Goal: Task Accomplishment & Management: Complete application form

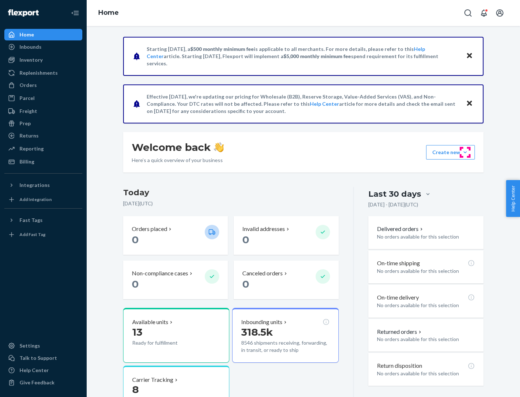
click at [465, 152] on button "Create new Create new inbound Create new order Create new product" at bounding box center [450, 152] width 49 height 14
click at [43, 47] on div "Inbounds" at bounding box center [43, 47] width 77 height 10
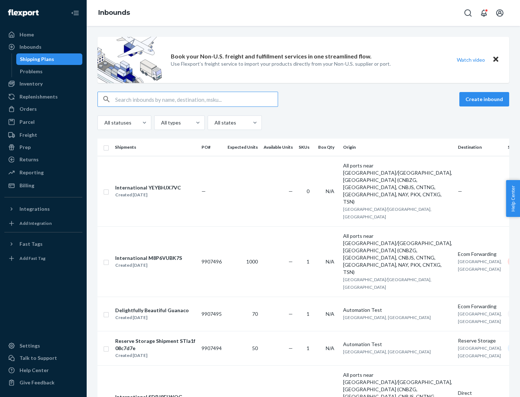
click at [485, 99] on button "Create inbound" at bounding box center [484, 99] width 50 height 14
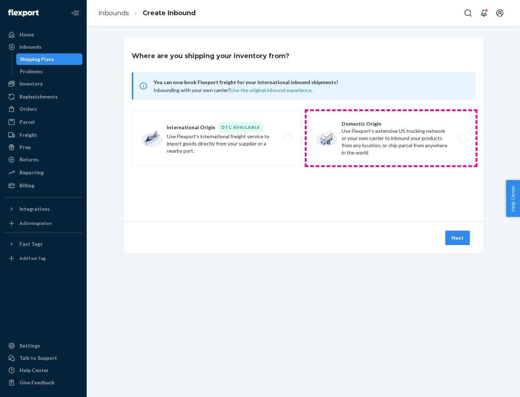
click at [391, 138] on label "Domestic Origin Use Flexport’s extensive US trucking network or your own carrie…" at bounding box center [390, 138] width 169 height 54
click at [462, 138] on input "Domestic Origin Use Flexport’s extensive US trucking network or your own carrie…" at bounding box center [464, 138] width 5 height 5
radio input "true"
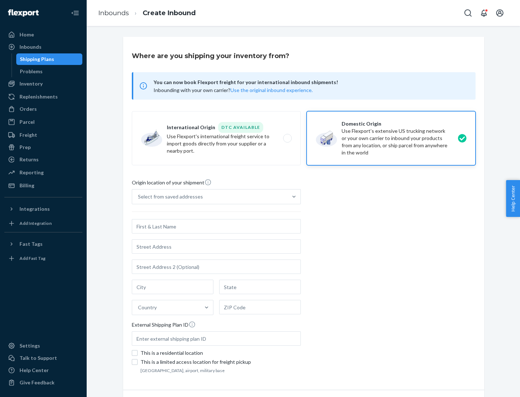
click at [169, 197] on div "Select from saved addresses" at bounding box center [170, 196] width 65 height 7
click at [139, 197] on input "Select from saved addresses" at bounding box center [138, 196] width 1 height 7
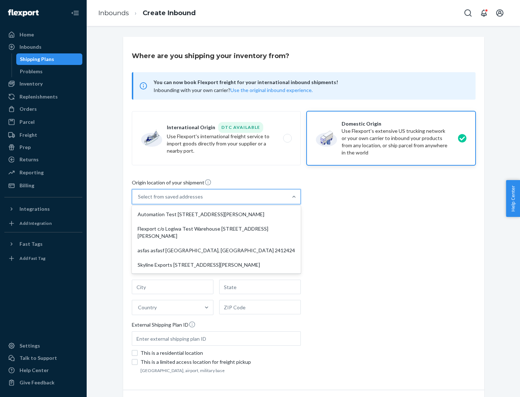
scroll to position [3, 0]
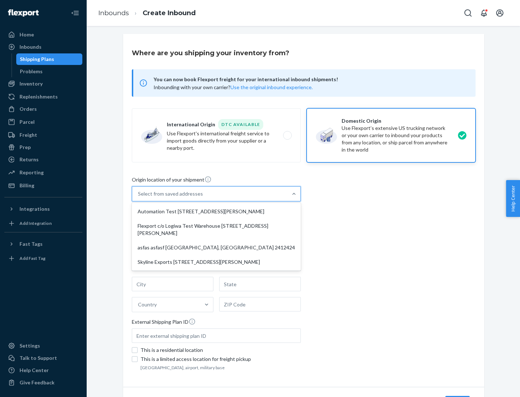
click at [216, 211] on div "Automation Test [STREET_ADDRESS][PERSON_NAME]" at bounding box center [216, 211] width 166 height 14
click at [139, 197] on input "option Automation Test [STREET_ADDRESS][PERSON_NAME] focused, 1 of 4. 4 results…" at bounding box center [138, 193] width 1 height 7
type input "Automation Test"
type input "9th Floor"
type input "[GEOGRAPHIC_DATA]"
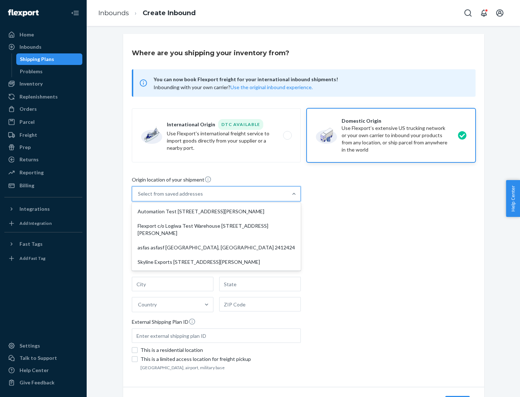
type input "CA"
type input "94104"
type input "[STREET_ADDRESS][PERSON_NAME]"
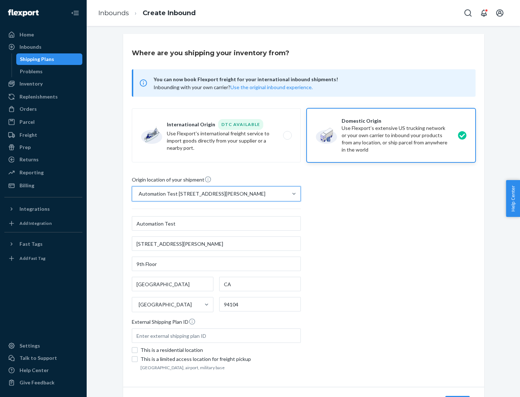
scroll to position [42, 0]
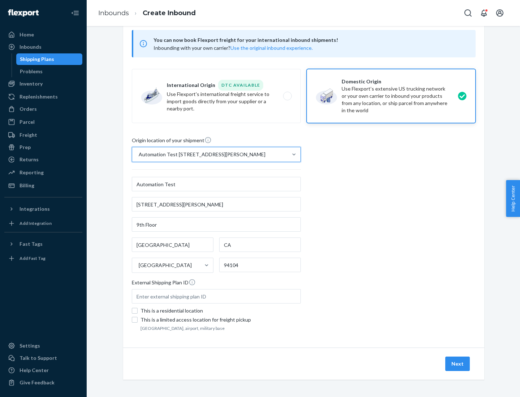
click at [458, 364] on button "Next" at bounding box center [457, 364] width 25 height 14
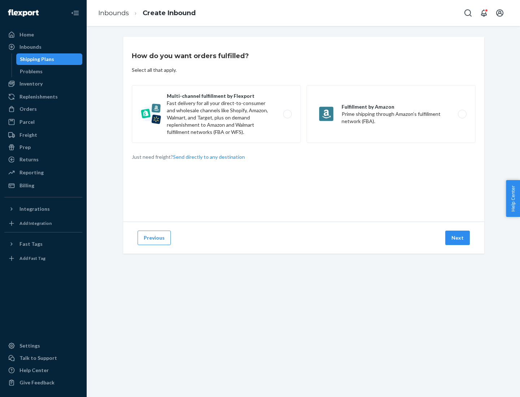
click at [216, 114] on label "Multi-channel fulfillment by Flexport Fast delivery for all your direct-to-cons…" at bounding box center [216, 114] width 169 height 58
click at [287, 114] on input "Multi-channel fulfillment by Flexport Fast delivery for all your direct-to-cons…" at bounding box center [289, 114] width 5 height 5
radio input "true"
click at [458, 238] on button "Next" at bounding box center [457, 238] width 25 height 14
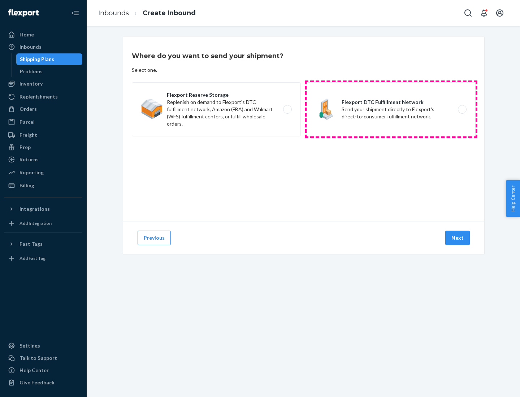
click at [391, 109] on label "Flexport DTC Fulfillment Network Send your shipment directly to Flexport's dire…" at bounding box center [390, 109] width 169 height 54
click at [462, 109] on input "Flexport DTC Fulfillment Network Send your shipment directly to Flexport's dire…" at bounding box center [464, 109] width 5 height 5
radio input "true"
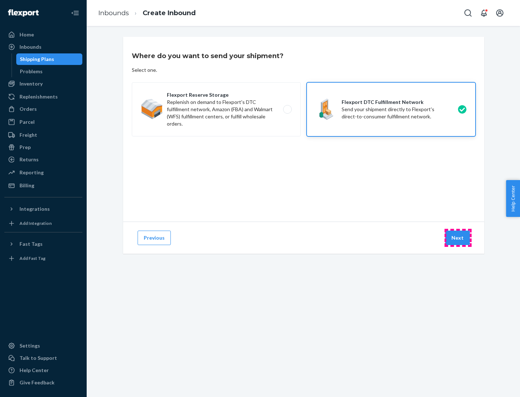
click at [458, 238] on button "Next" at bounding box center [457, 238] width 25 height 14
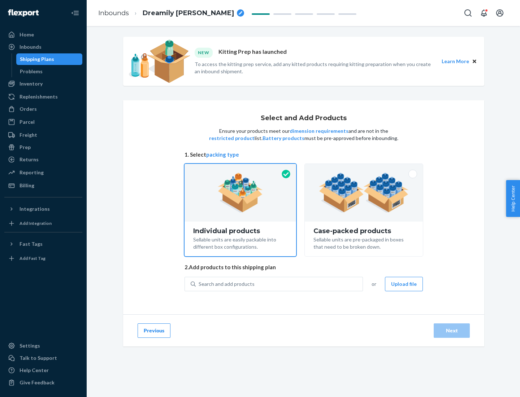
click at [364, 193] on img at bounding box center [364, 193] width 90 height 40
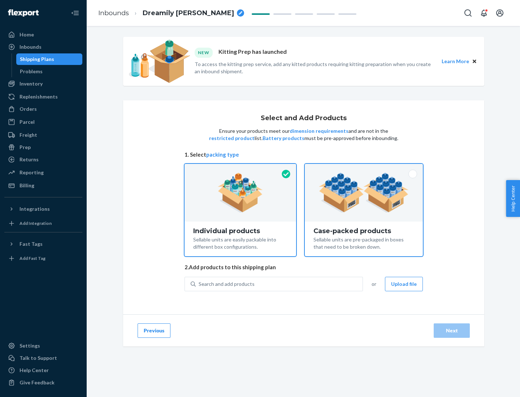
click at [364, 169] on input "Case-packed products Sellable units are pre-packaged in boxes that need to be b…" at bounding box center [363, 166] width 5 height 5
radio input "true"
radio input "false"
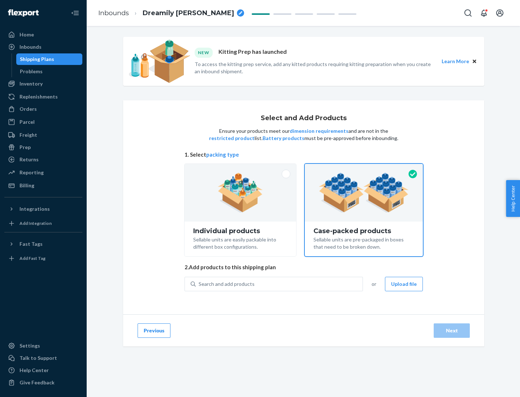
click at [279, 284] on div "Search and add products" at bounding box center [279, 284] width 167 height 13
click at [199, 284] on input "Search and add products" at bounding box center [198, 283] width 1 height 7
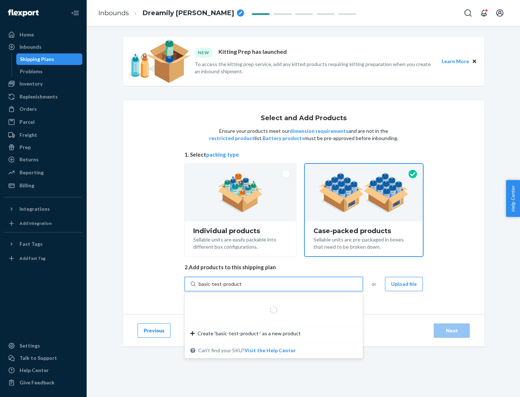
type input "basic-test-product-1"
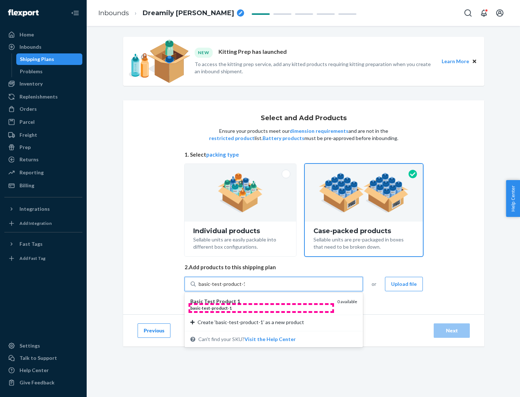
click at [261, 308] on div "basic - test - product - 1" at bounding box center [260, 308] width 141 height 6
click at [245, 288] on input "basic-test-product-1" at bounding box center [221, 283] width 46 height 7
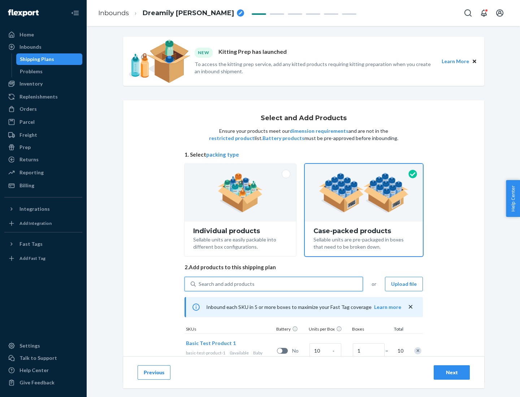
scroll to position [26, 0]
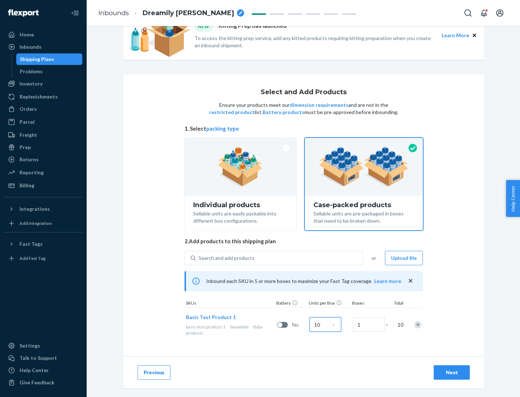
type input "10"
type input "7"
click at [451, 372] on div "Next" at bounding box center [452, 372] width 24 height 7
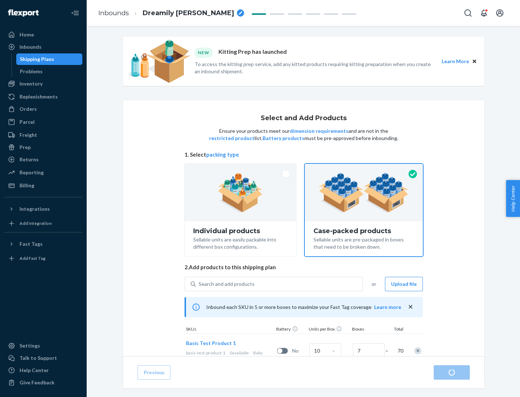
radio input "true"
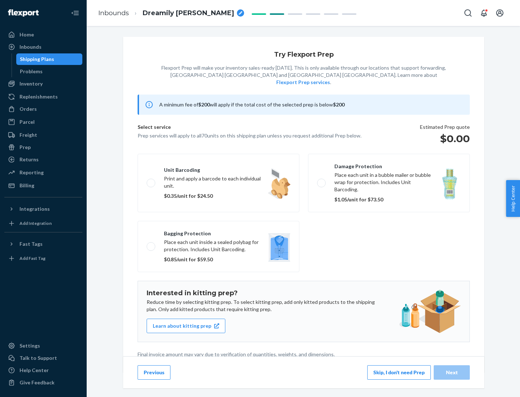
scroll to position [2, 0]
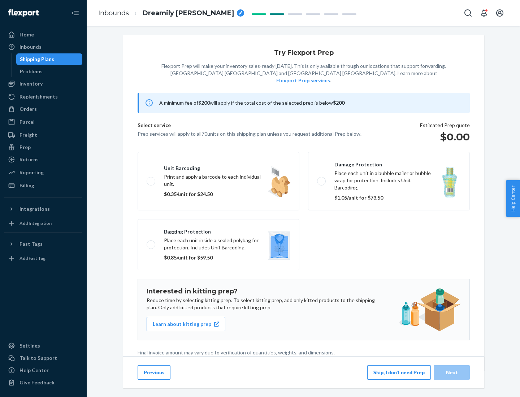
click at [218, 230] on label "Bagging protection Place each unit inside a sealed polybag for protection. Incl…" at bounding box center [218, 244] width 162 height 51
click at [151, 242] on input "Bagging protection Place each unit inside a sealed polybag for protection. Incl…" at bounding box center [149, 244] width 5 height 5
checkbox input "true"
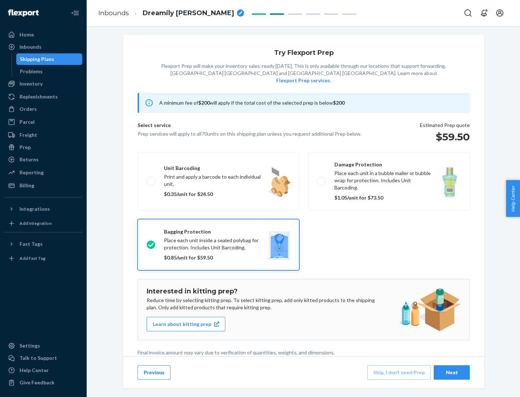
click at [451, 372] on div "Next" at bounding box center [452, 372] width 24 height 7
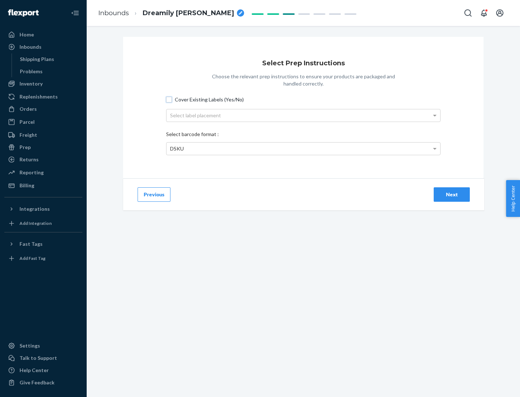
click at [169, 99] on input "Cover Existing Labels (Yes/No)" at bounding box center [169, 100] width 6 height 6
checkbox input "true"
click at [303, 115] on div "Select label placement" at bounding box center [303, 115] width 274 height 12
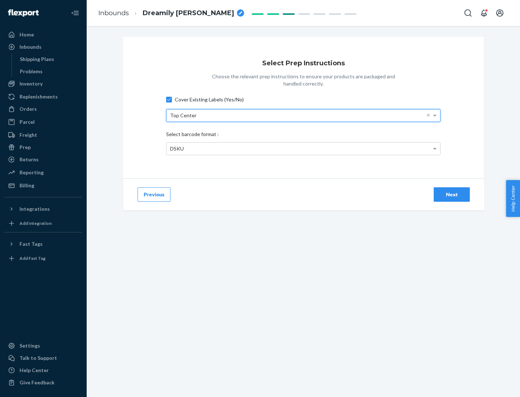
click at [303, 148] on div "DSKU" at bounding box center [303, 149] width 274 height 12
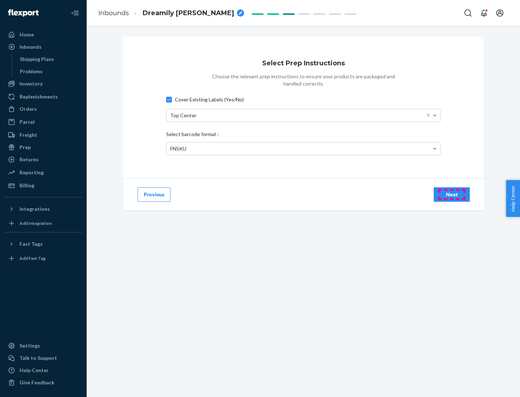
click at [451, 194] on div "Next" at bounding box center [452, 194] width 24 height 7
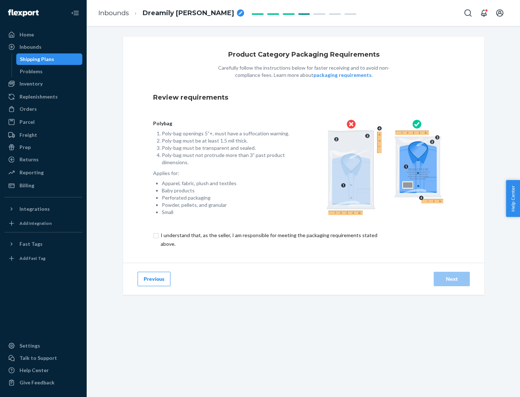
click at [268, 239] on input "checkbox" at bounding box center [273, 239] width 240 height 17
checkbox input "true"
click at [451, 279] on div "Next" at bounding box center [452, 278] width 24 height 7
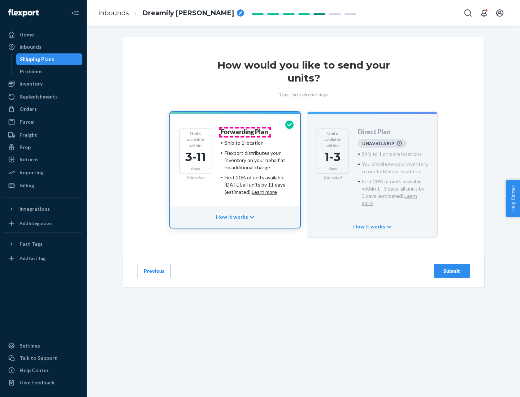
click at [245, 132] on h4 "Forwarding Plan" at bounding box center [243, 131] width 47 height 7
click at [451, 267] on div "Submit" at bounding box center [452, 270] width 24 height 7
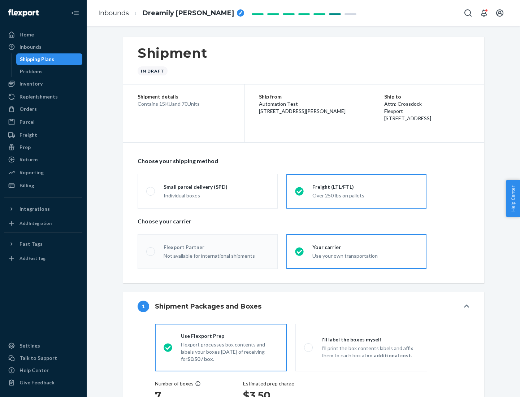
radio input "true"
radio input "false"
radio input "true"
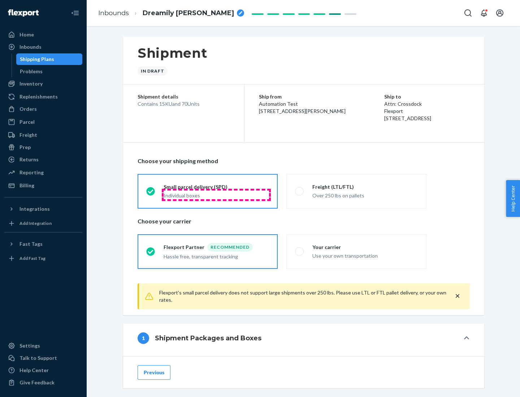
click at [216, 195] on div "Individual boxes" at bounding box center [215, 195] width 105 height 7
click at [151, 193] on input "Small parcel delivery (SPD) Individual boxes" at bounding box center [148, 191] width 5 height 5
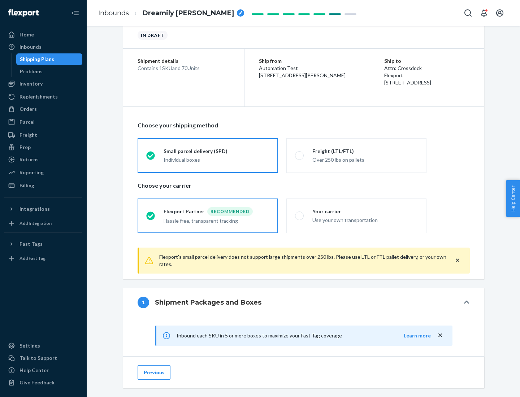
click at [365, 211] on div "Your carrier" at bounding box center [364, 211] width 105 height 7
click at [300, 213] on input "Your carrier Use your own transportation" at bounding box center [297, 215] width 5 height 5
radio input "true"
radio input "false"
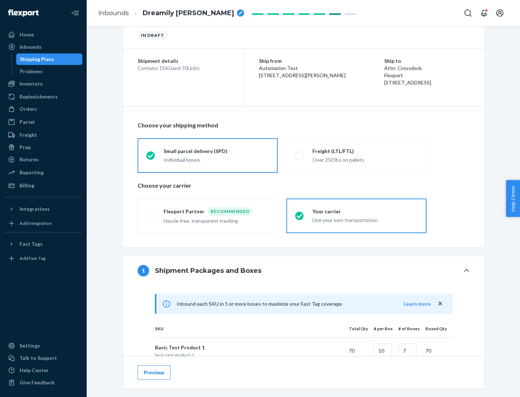
scroll to position [175, 0]
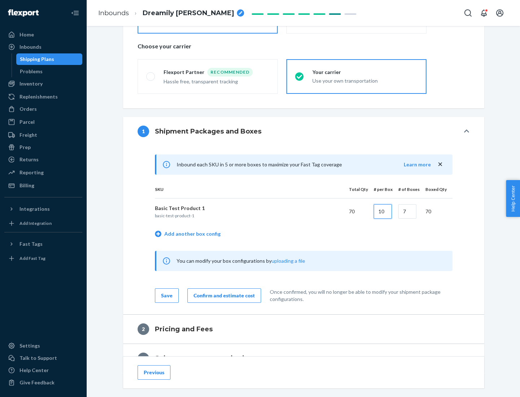
type input "10"
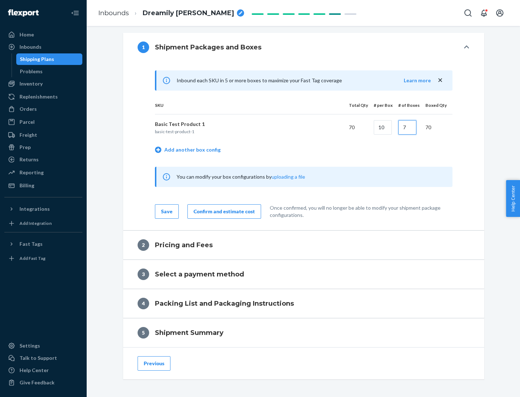
type input "7"
click at [223, 211] on div "Confirm and estimate cost" at bounding box center [223, 211] width 61 height 7
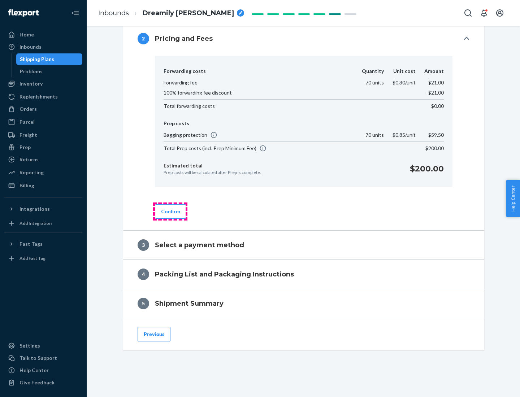
click at [170, 211] on button "Confirm" at bounding box center [170, 211] width 31 height 14
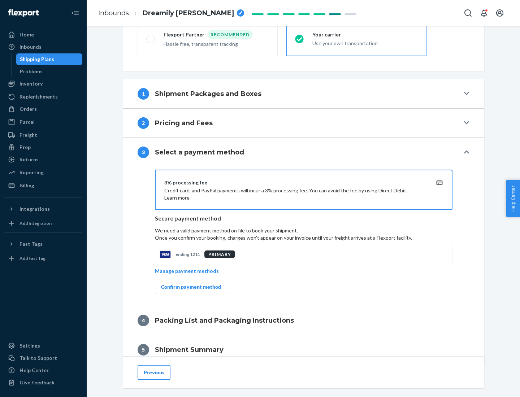
scroll to position [260, 0]
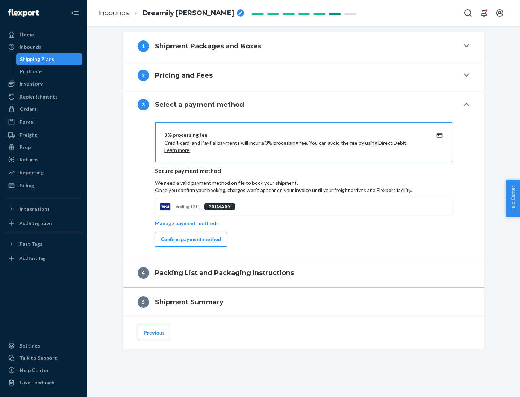
click at [190, 239] on div "Confirm payment method" at bounding box center [191, 239] width 60 height 7
